Goal: Information Seeking & Learning: Learn about a topic

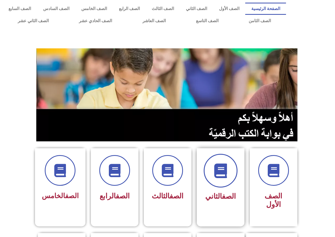
click at [213, 170] on span at bounding box center [221, 171] width 34 height 34
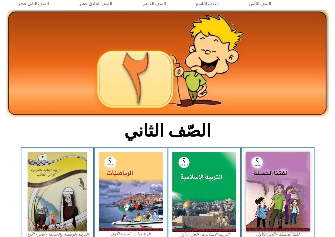
scroll to position [26, 0]
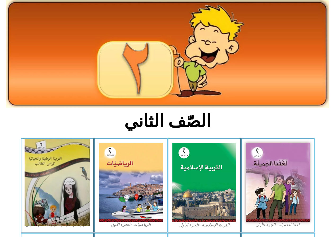
click at [38, 172] on img at bounding box center [57, 182] width 65 height 87
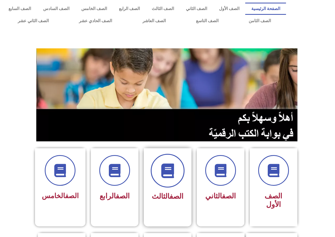
click at [165, 170] on icon at bounding box center [167, 171] width 15 height 15
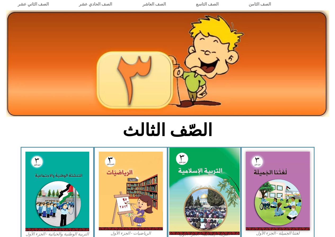
scroll to position [79, 0]
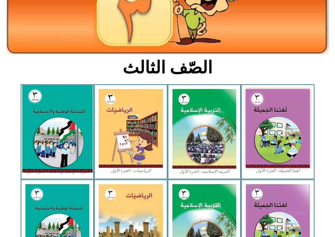
click at [74, 123] on img at bounding box center [57, 129] width 70 height 88
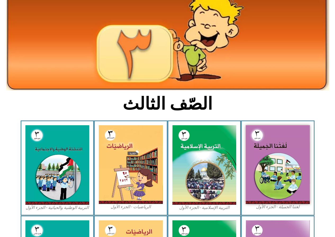
scroll to position [0, 0]
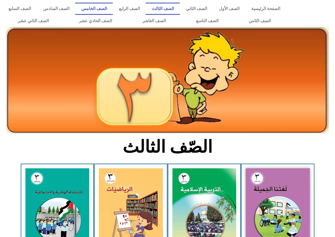
click at [108, 8] on link "الصف الخامس" at bounding box center [94, 9] width 38 height 12
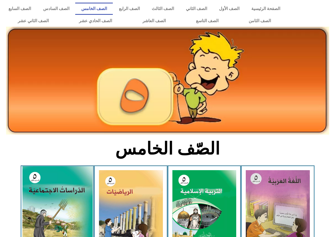
click at [51, 201] on img at bounding box center [57, 209] width 70 height 87
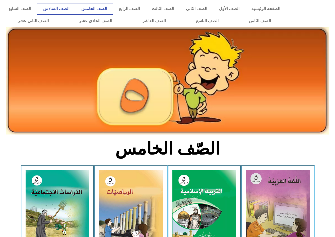
click at [75, 7] on link "الصف السادس" at bounding box center [56, 9] width 38 height 12
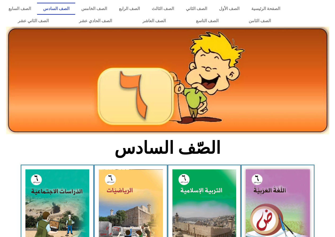
click at [36, 220] on img at bounding box center [57, 210] width 64 height 80
click at [233, 15] on link "الصف الثامن" at bounding box center [259, 21] width 52 height 12
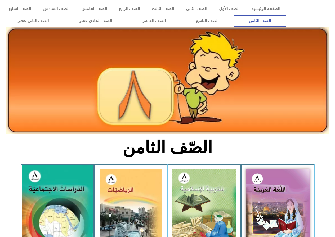
click at [47, 201] on img at bounding box center [57, 208] width 70 height 87
